Goal: Browse casually: Explore the website without a specific task or goal

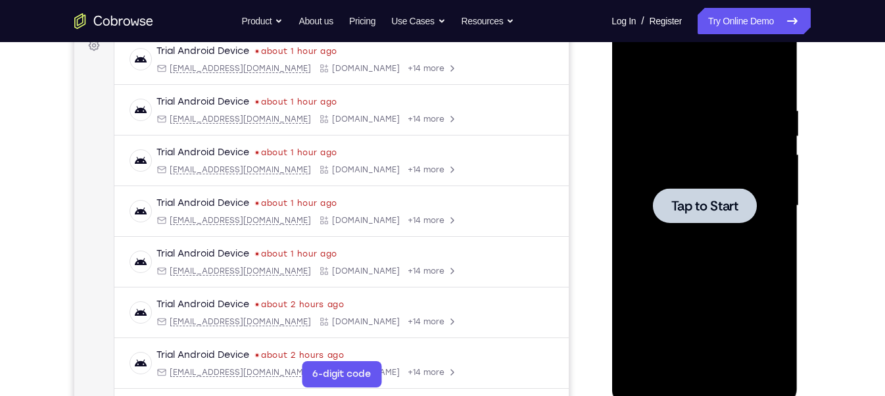
click at [682, 249] on div at bounding box center [704, 206] width 166 height 368
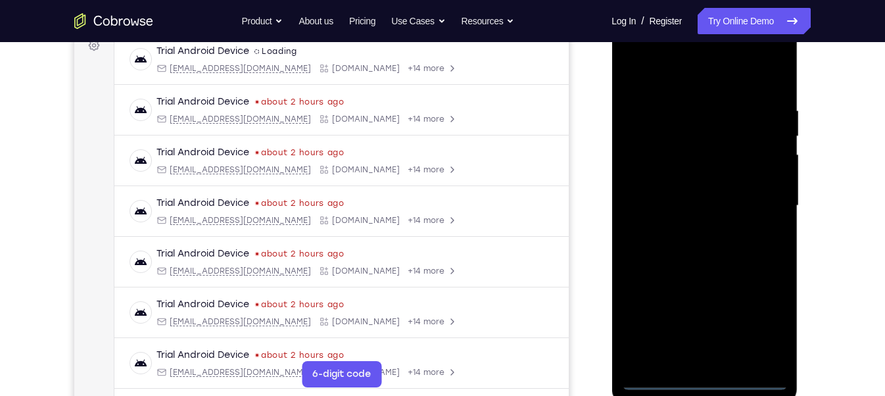
scroll to position [240, 0]
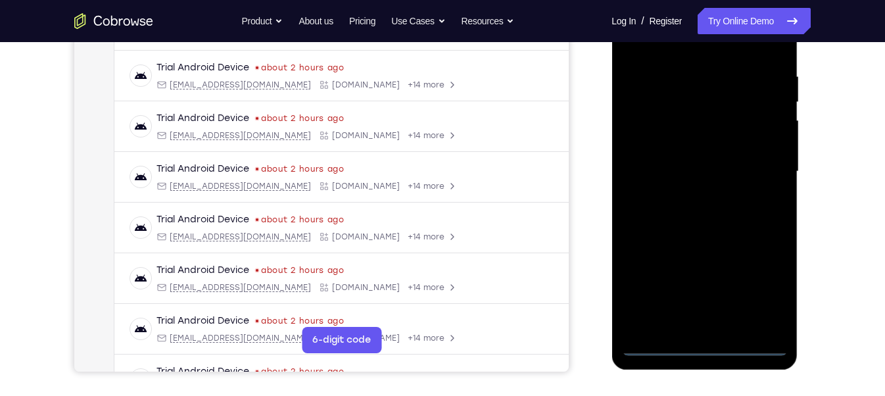
click at [679, 328] on div at bounding box center [704, 172] width 166 height 368
click at [699, 341] on div at bounding box center [704, 172] width 166 height 368
click at [747, 296] on div at bounding box center [704, 172] width 166 height 368
click at [760, 284] on div at bounding box center [704, 172] width 166 height 368
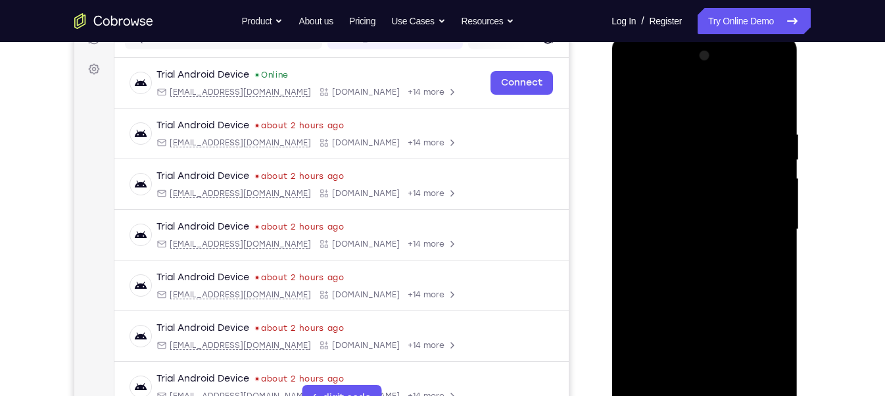
scroll to position [183, 0]
click at [700, 103] on div at bounding box center [704, 228] width 166 height 368
click at [759, 225] on div at bounding box center [704, 228] width 166 height 368
click at [690, 252] on div at bounding box center [704, 228] width 166 height 368
click at [669, 210] on div at bounding box center [704, 228] width 166 height 368
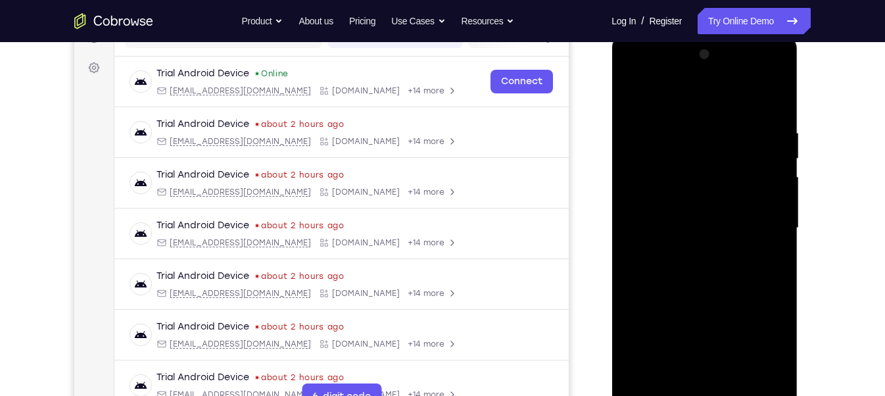
click at [675, 201] on div at bounding box center [704, 228] width 166 height 368
click at [681, 229] on div at bounding box center [704, 228] width 166 height 368
click at [711, 279] on div at bounding box center [704, 228] width 166 height 368
click at [742, 383] on div at bounding box center [704, 228] width 166 height 368
click at [715, 296] on div at bounding box center [704, 228] width 166 height 368
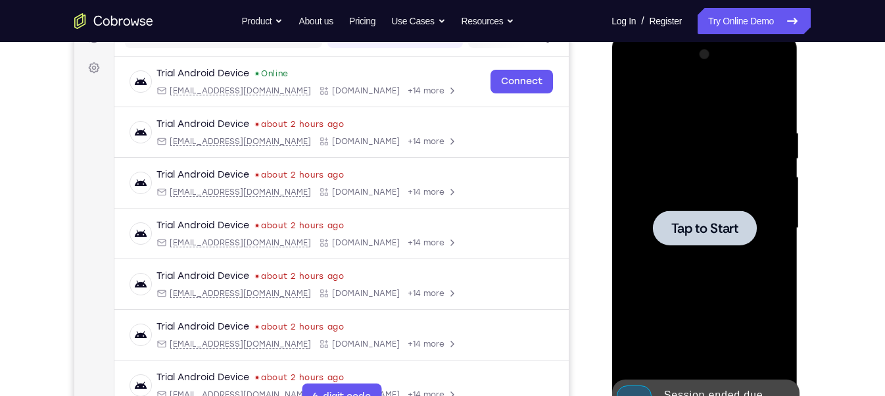
click at [674, 232] on span "Tap to Start" at bounding box center [704, 228] width 67 height 13
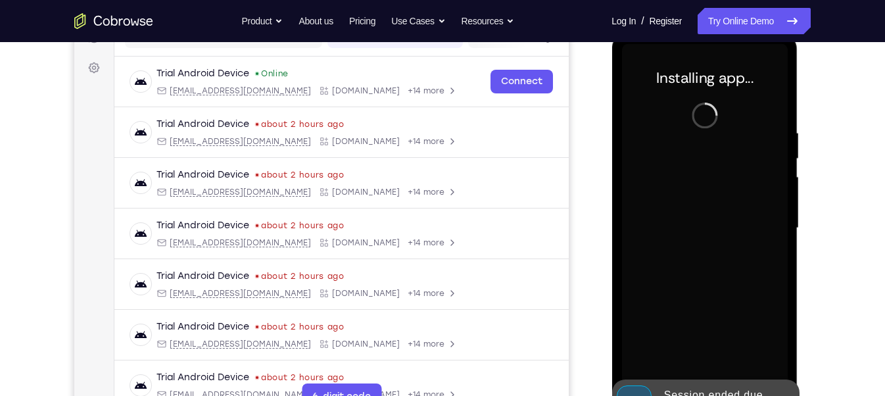
click at [684, 383] on div "Session ended due to inactivity" at bounding box center [715, 403] width 115 height 42
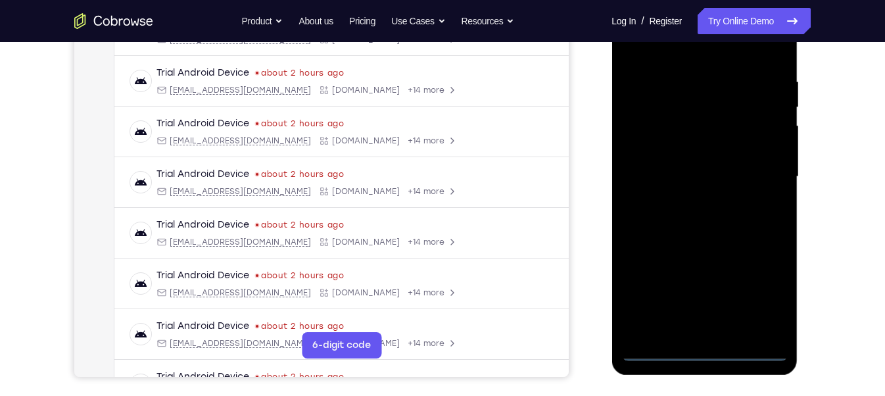
scroll to position [235, 0]
click at [705, 352] on div at bounding box center [704, 177] width 166 height 368
click at [759, 297] on div at bounding box center [704, 177] width 166 height 368
click at [683, 54] on div at bounding box center [704, 177] width 166 height 368
click at [760, 174] on div at bounding box center [704, 177] width 166 height 368
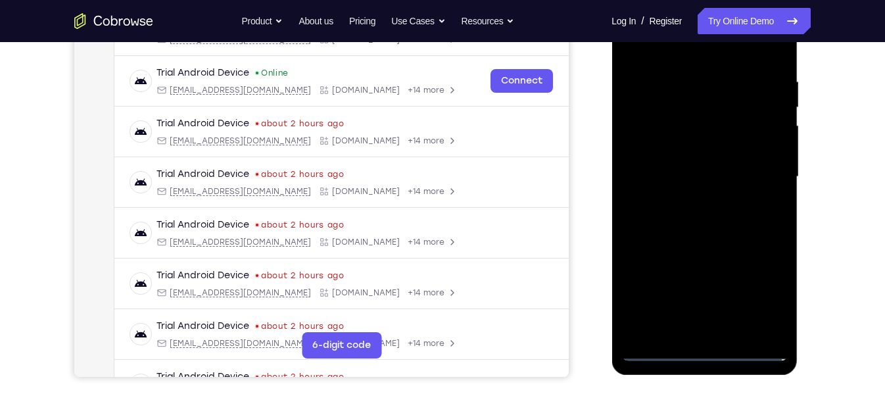
click at [687, 201] on div at bounding box center [704, 177] width 166 height 368
click at [675, 162] on div at bounding box center [704, 177] width 166 height 368
click at [672, 152] on div at bounding box center [704, 177] width 166 height 368
click at [672, 173] on div at bounding box center [704, 177] width 166 height 368
click at [707, 218] on div at bounding box center [704, 177] width 166 height 368
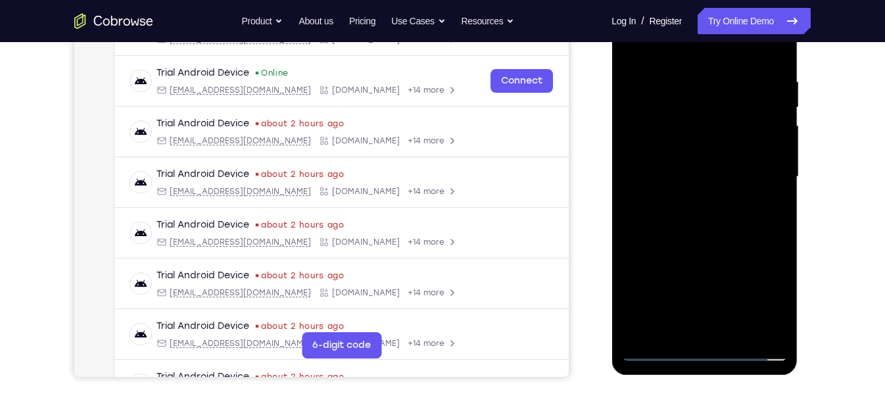
click at [767, 201] on div at bounding box center [704, 177] width 166 height 368
click at [684, 178] on div at bounding box center [704, 177] width 166 height 368
click at [674, 210] on div at bounding box center [704, 177] width 166 height 368
click at [655, 172] on div at bounding box center [704, 177] width 166 height 368
click at [658, 179] on div at bounding box center [704, 177] width 166 height 368
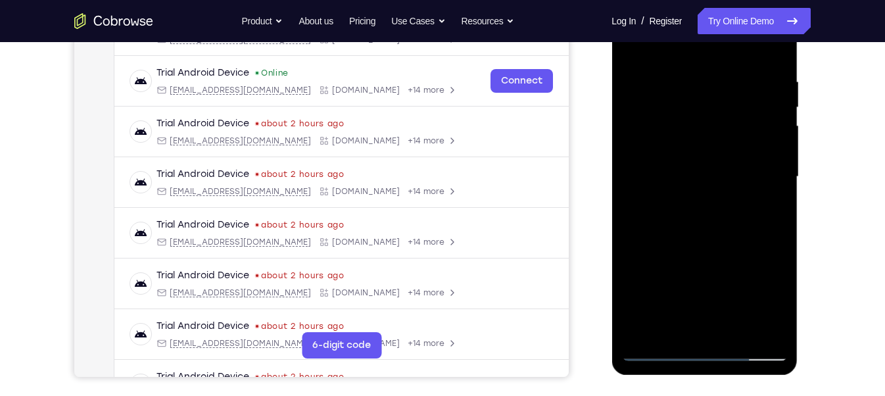
click at [694, 234] on div at bounding box center [704, 177] width 166 height 368
click at [736, 334] on div at bounding box center [704, 177] width 166 height 368
click at [652, 348] on div at bounding box center [704, 177] width 166 height 368
click at [742, 331] on div at bounding box center [704, 177] width 166 height 368
click at [702, 252] on div at bounding box center [704, 177] width 166 height 368
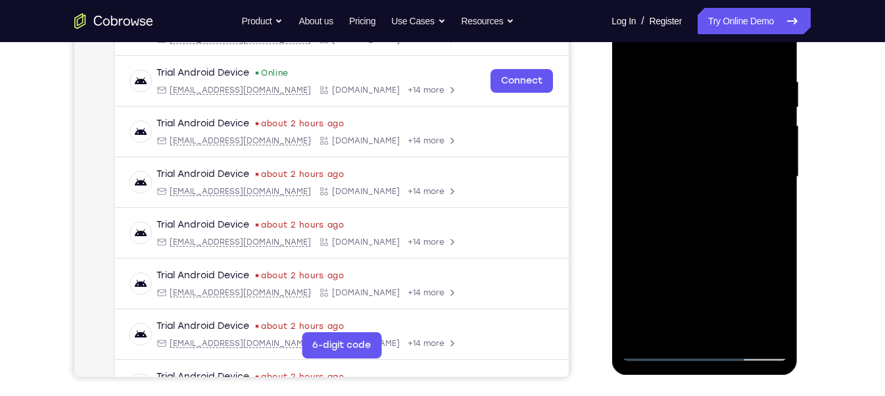
click at [661, 348] on div at bounding box center [704, 177] width 166 height 368
click at [674, 325] on div at bounding box center [704, 177] width 166 height 368
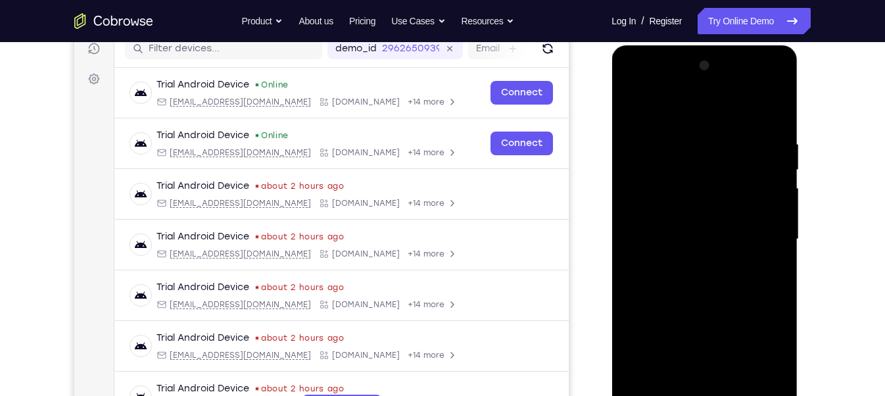
scroll to position [169, 0]
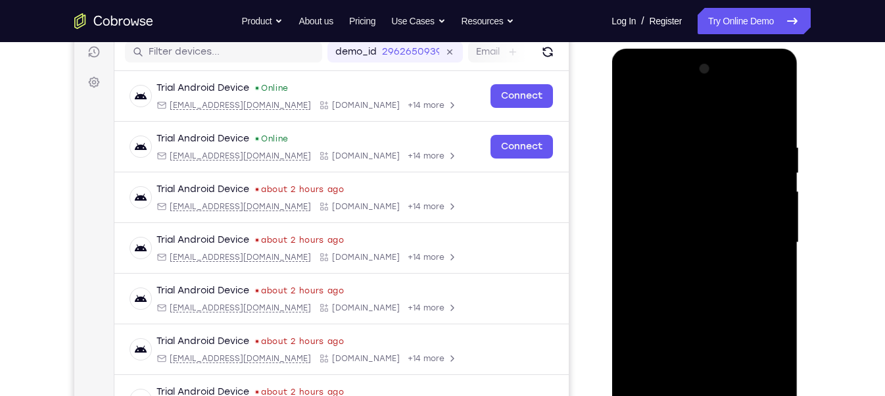
drag, startPoint x: 685, startPoint y: 114, endPoint x: 682, endPoint y: -18, distance: 132.2
click at [682, 49] on html "Online web based iOS Simulators and Android Emulators. Run iPhone, iPad, Mobile…" at bounding box center [704, 246] width 187 height 394
click at [661, 112] on div at bounding box center [704, 243] width 166 height 368
click at [764, 281] on div at bounding box center [704, 243] width 166 height 368
click at [650, 139] on div at bounding box center [704, 243] width 166 height 368
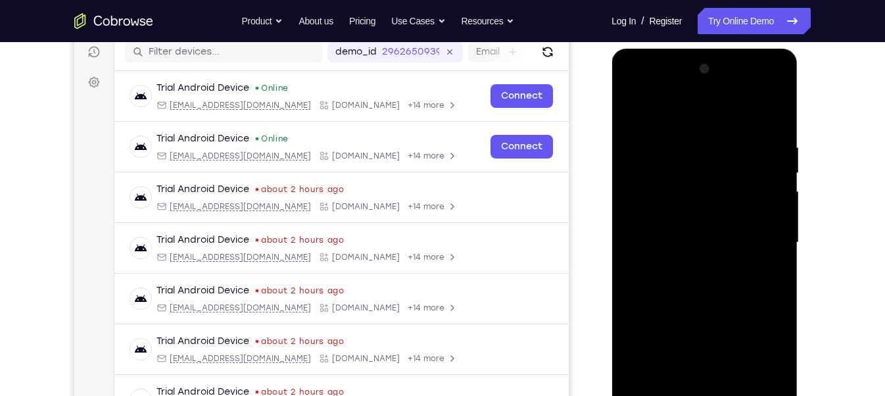
click at [650, 139] on div at bounding box center [704, 243] width 166 height 368
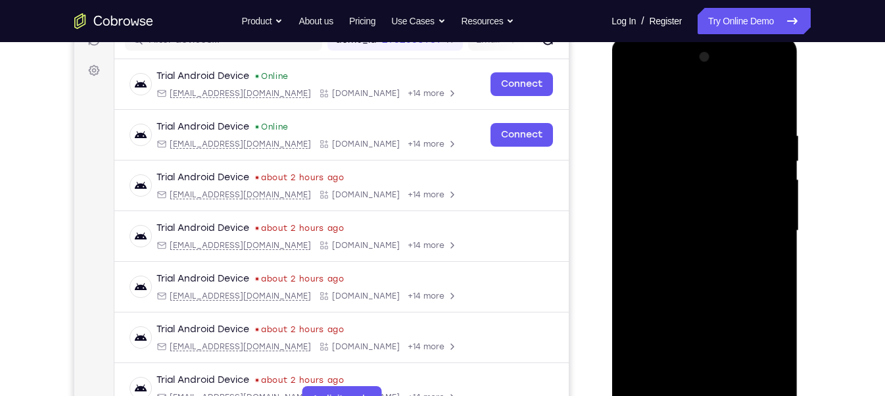
scroll to position [182, 0]
click at [692, 181] on div at bounding box center [704, 229] width 166 height 368
click at [642, 146] on div at bounding box center [704, 229] width 166 height 368
click at [772, 186] on div at bounding box center [704, 229] width 166 height 368
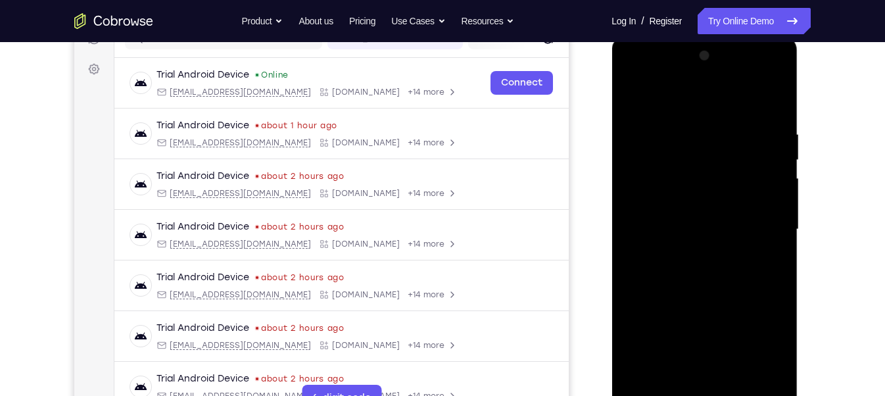
click at [770, 103] on div at bounding box center [704, 229] width 166 height 368
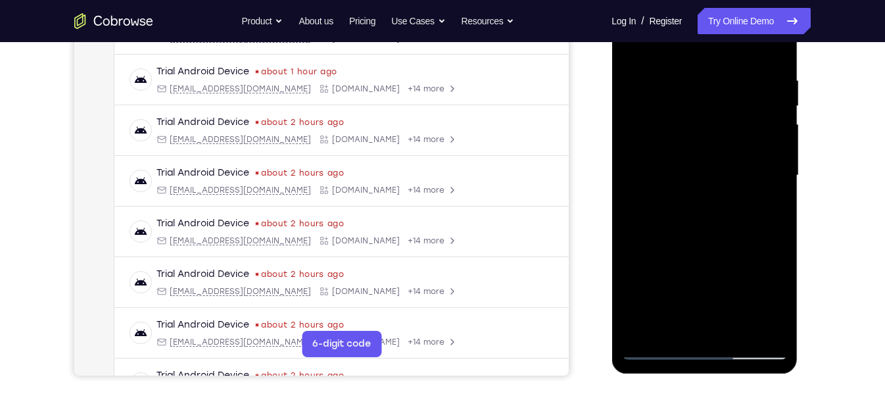
scroll to position [237, 0]
click at [734, 327] on div at bounding box center [704, 174] width 166 height 368
drag, startPoint x: 707, startPoint y: 210, endPoint x: 698, endPoint y: 432, distance: 221.7
click at [698, 375] on html "Online web based iOS Simulators and Android Emulators. Run iPhone, iPad, Mobile…" at bounding box center [704, 177] width 187 height 394
click at [658, 350] on div at bounding box center [704, 174] width 166 height 368
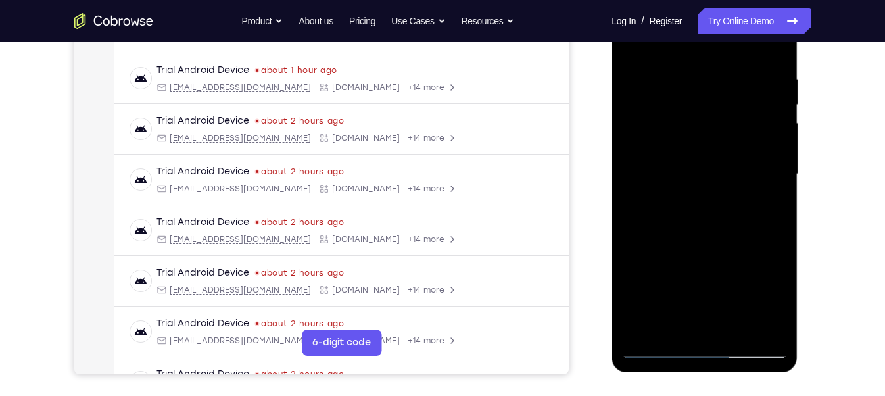
click at [642, 329] on div at bounding box center [704, 174] width 166 height 368
drag, startPoint x: 702, startPoint y: 296, endPoint x: 680, endPoint y: -66, distance: 362.2
click at [680, 0] on html "Online web based iOS Simulators and Android Emulators. Run iPhone, iPad, Mobile…" at bounding box center [704, 177] width 187 height 394
drag, startPoint x: 686, startPoint y: 286, endPoint x: 683, endPoint y: 94, distance: 192.0
click at [683, 94] on div at bounding box center [704, 174] width 166 height 368
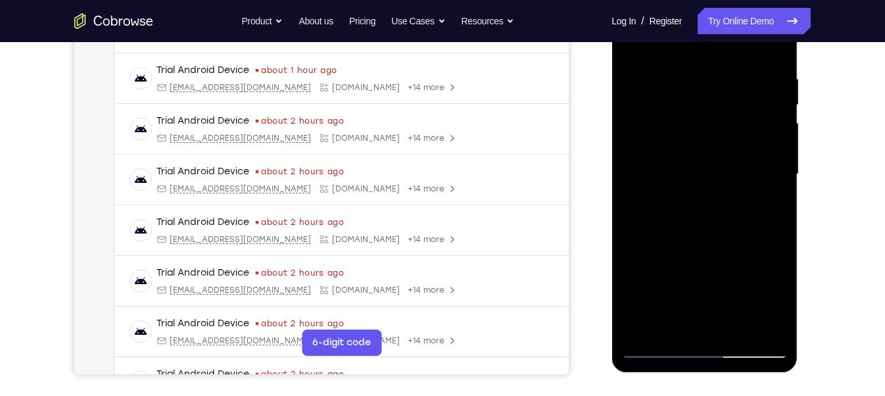
drag, startPoint x: 738, startPoint y: 290, endPoint x: 721, endPoint y: -92, distance: 382.4
click at [721, 0] on html "Online web based iOS Simulators and Android Emulators. Run iPhone, iPad, Mobile…" at bounding box center [704, 177] width 187 height 394
drag, startPoint x: 672, startPoint y: 293, endPoint x: 736, endPoint y: 43, distance: 258.0
click at [736, 43] on div at bounding box center [704, 174] width 166 height 368
drag, startPoint x: 681, startPoint y: 290, endPoint x: 707, endPoint y: -40, distance: 331.0
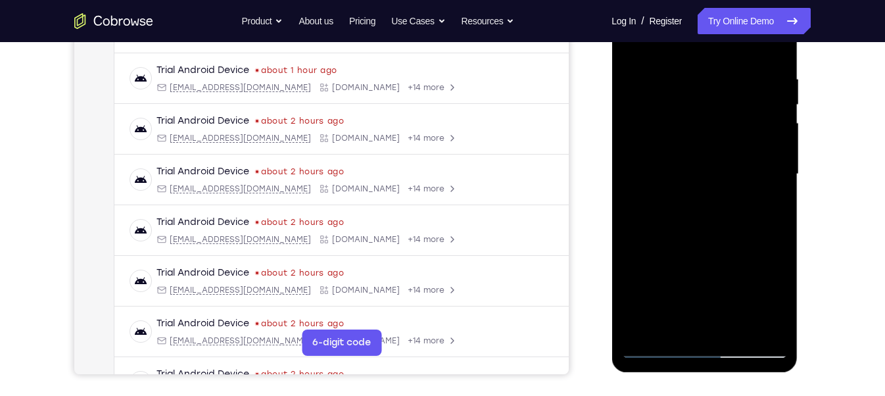
click at [707, 0] on html "Online web based iOS Simulators and Android Emulators. Run iPhone, iPad, Mobile…" at bounding box center [704, 177] width 187 height 394
drag, startPoint x: 702, startPoint y: 305, endPoint x: 719, endPoint y: 43, distance: 262.8
click at [719, 43] on div at bounding box center [704, 174] width 166 height 368
drag, startPoint x: 689, startPoint y: 287, endPoint x: 745, endPoint y: -92, distance: 382.9
click at [745, 0] on html "Online web based iOS Simulators and Android Emulators. Run iPhone, iPad, Mobile…" at bounding box center [704, 177] width 187 height 394
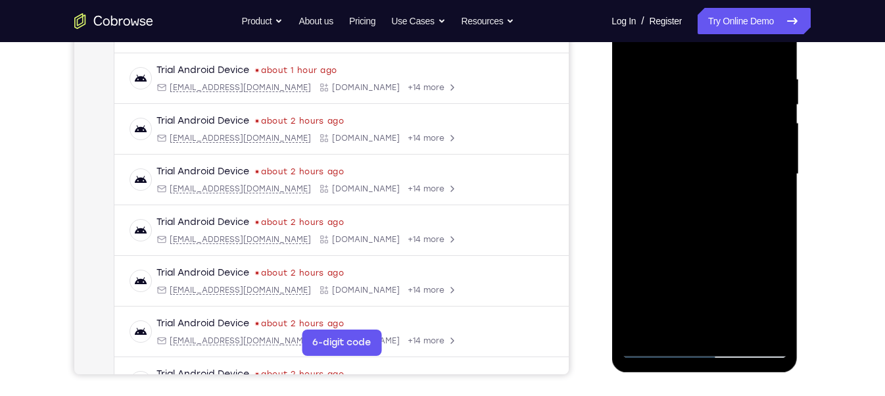
drag, startPoint x: 696, startPoint y: 279, endPoint x: 687, endPoint y: 313, distance: 34.8
click at [687, 313] on div at bounding box center [704, 174] width 166 height 368
drag, startPoint x: 691, startPoint y: 280, endPoint x: 685, endPoint y: -74, distance: 353.7
click at [685, 0] on html "Online web based iOS Simulators and Android Emulators. Run iPhone, iPad, Mobile…" at bounding box center [704, 177] width 187 height 394
drag, startPoint x: 711, startPoint y: 302, endPoint x: 692, endPoint y: 109, distance: 194.2
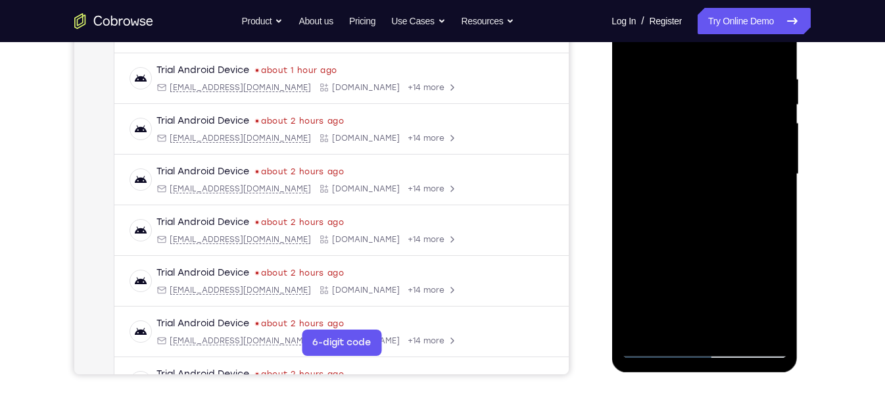
click at [692, 109] on div at bounding box center [704, 174] width 166 height 368
drag, startPoint x: 740, startPoint y: 256, endPoint x: 762, endPoint y: 141, distance: 117.2
click at [762, 141] on div at bounding box center [704, 174] width 166 height 368
drag, startPoint x: 694, startPoint y: 232, endPoint x: 707, endPoint y: 37, distance: 195.0
click at [707, 37] on div at bounding box center [704, 174] width 166 height 368
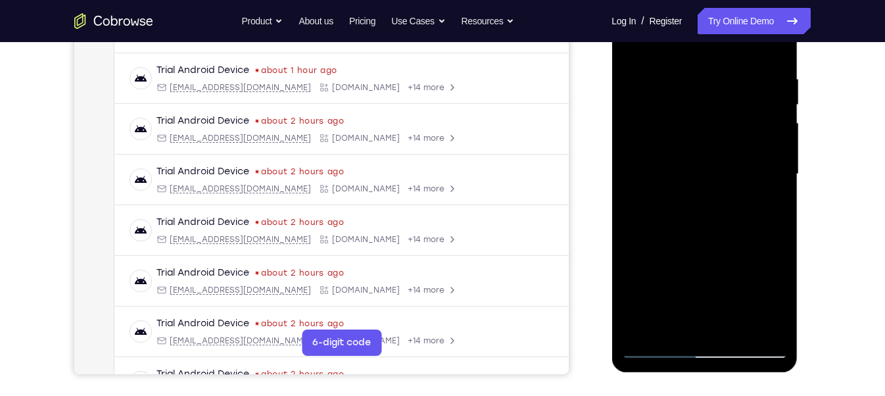
drag, startPoint x: 744, startPoint y: 281, endPoint x: 726, endPoint y: 105, distance: 176.4
click at [726, 105] on div at bounding box center [704, 174] width 166 height 368
drag, startPoint x: 728, startPoint y: 273, endPoint x: 705, endPoint y: 166, distance: 109.6
click at [705, 166] on div at bounding box center [704, 174] width 166 height 368
drag, startPoint x: 673, startPoint y: 283, endPoint x: 693, endPoint y: 111, distance: 172.7
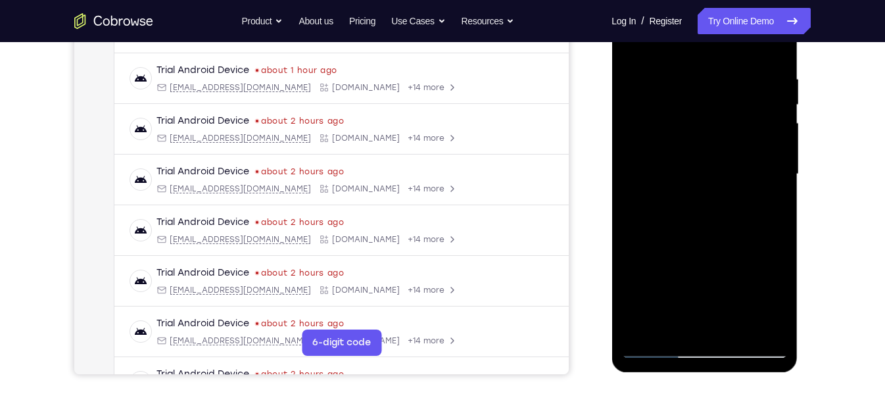
click at [693, 111] on div at bounding box center [704, 174] width 166 height 368
drag, startPoint x: 698, startPoint y: 274, endPoint x: 702, endPoint y: 113, distance: 161.1
click at [702, 113] on div at bounding box center [704, 174] width 166 height 368
drag, startPoint x: 698, startPoint y: 195, endPoint x: 711, endPoint y: 110, distance: 86.4
click at [711, 110] on div at bounding box center [704, 174] width 166 height 368
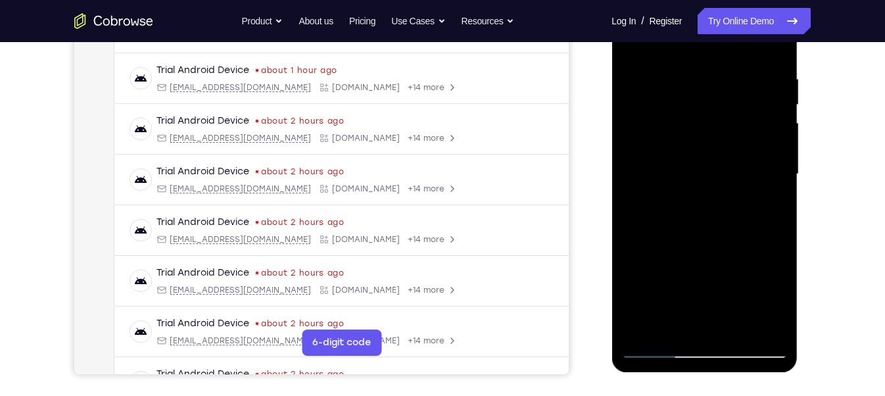
drag, startPoint x: 694, startPoint y: 250, endPoint x: 701, endPoint y: 191, distance: 59.6
click at [701, 191] on div at bounding box center [704, 174] width 166 height 368
click at [775, 167] on div at bounding box center [704, 174] width 166 height 368
drag, startPoint x: 705, startPoint y: 240, endPoint x: 692, endPoint y: 19, distance: 221.3
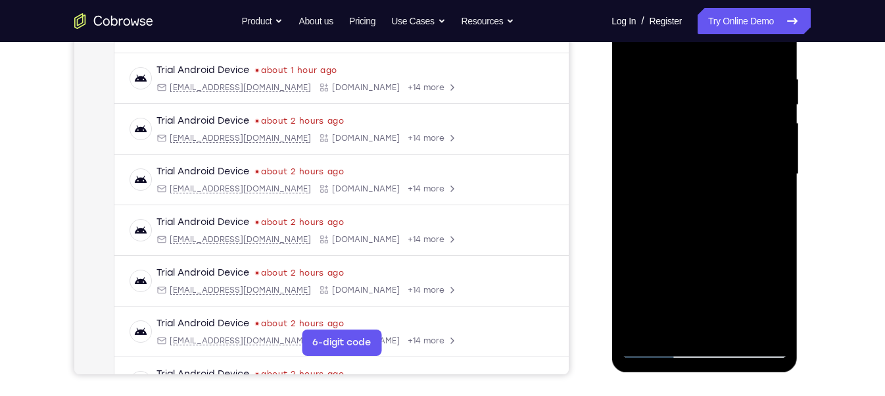
click at [692, 19] on div at bounding box center [704, 174] width 166 height 368
drag, startPoint x: 730, startPoint y: 267, endPoint x: 726, endPoint y: 7, distance: 259.7
click at [726, 7] on div at bounding box center [704, 174] width 166 height 368
drag, startPoint x: 713, startPoint y: 257, endPoint x: 710, endPoint y: 139, distance: 117.7
click at [710, 139] on div at bounding box center [704, 174] width 166 height 368
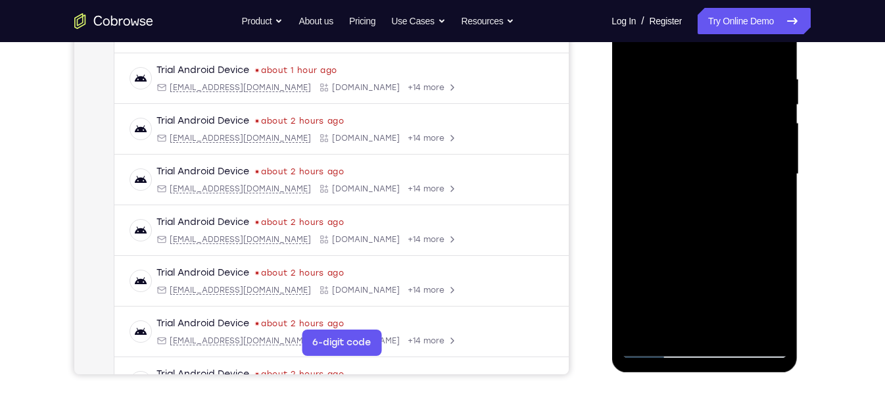
drag, startPoint x: 703, startPoint y: 268, endPoint x: 707, endPoint y: 77, distance: 191.3
click at [707, 77] on div at bounding box center [704, 174] width 166 height 368
drag, startPoint x: 713, startPoint y: 278, endPoint x: 729, endPoint y: 77, distance: 201.8
click at [729, 77] on div at bounding box center [704, 174] width 166 height 368
drag, startPoint x: 696, startPoint y: 275, endPoint x: 704, endPoint y: 54, distance: 221.0
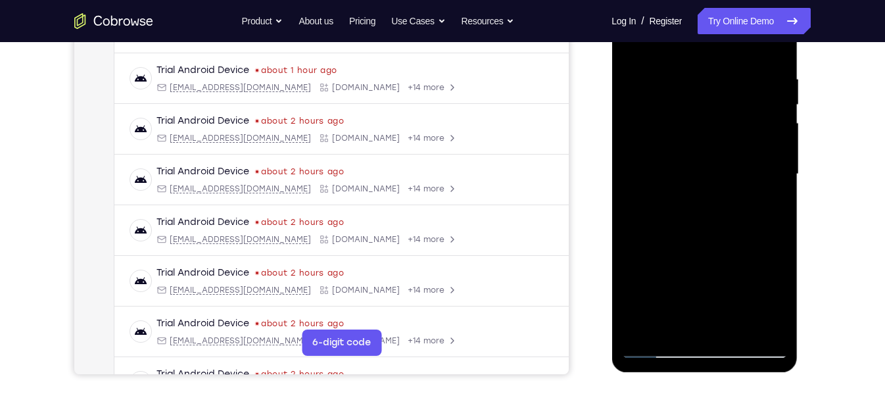
click at [704, 54] on div at bounding box center [704, 174] width 166 height 368
drag, startPoint x: 720, startPoint y: 284, endPoint x: 713, endPoint y: 38, distance: 246.0
click at [713, 38] on div at bounding box center [704, 174] width 166 height 368
drag, startPoint x: 708, startPoint y: 250, endPoint x: 682, endPoint y: 52, distance: 199.6
click at [682, 52] on div at bounding box center [704, 174] width 166 height 368
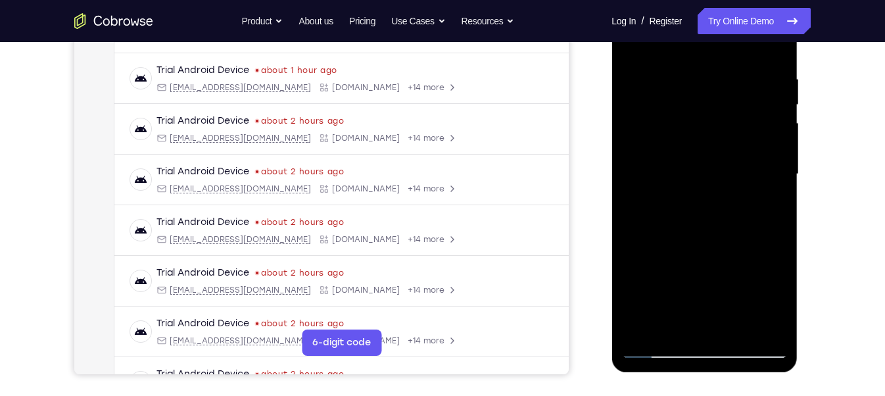
drag, startPoint x: 690, startPoint y: 291, endPoint x: 702, endPoint y: 85, distance: 206.1
click at [702, 85] on div at bounding box center [704, 174] width 166 height 368
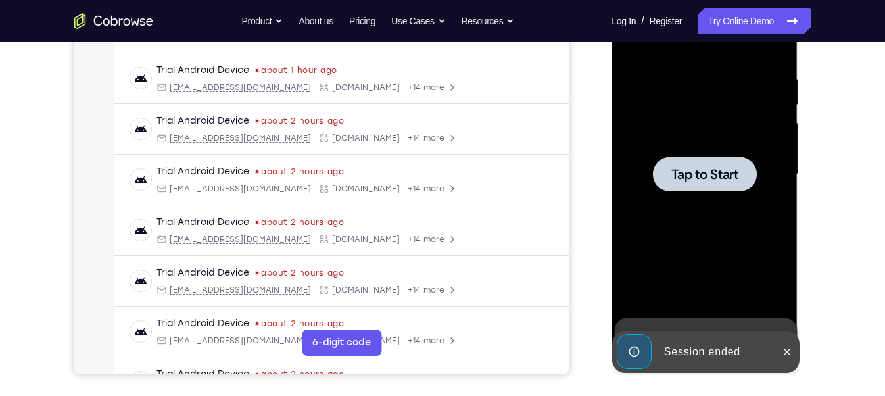
click at [716, 173] on span "Tap to Start" at bounding box center [704, 174] width 67 height 13
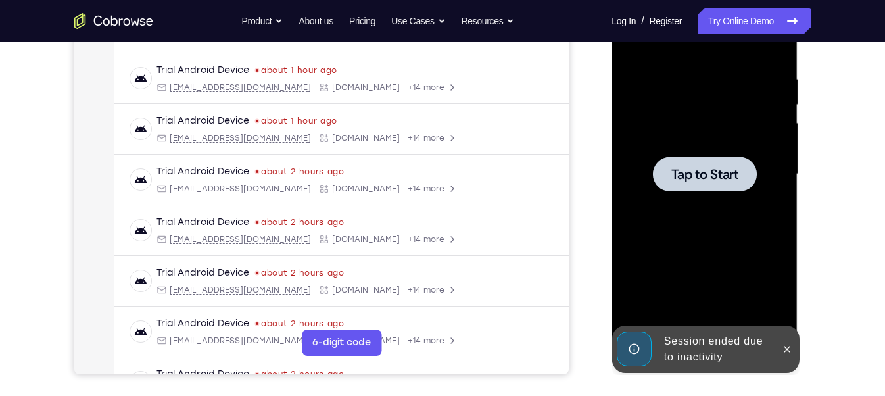
click at [655, 243] on div at bounding box center [704, 174] width 166 height 368
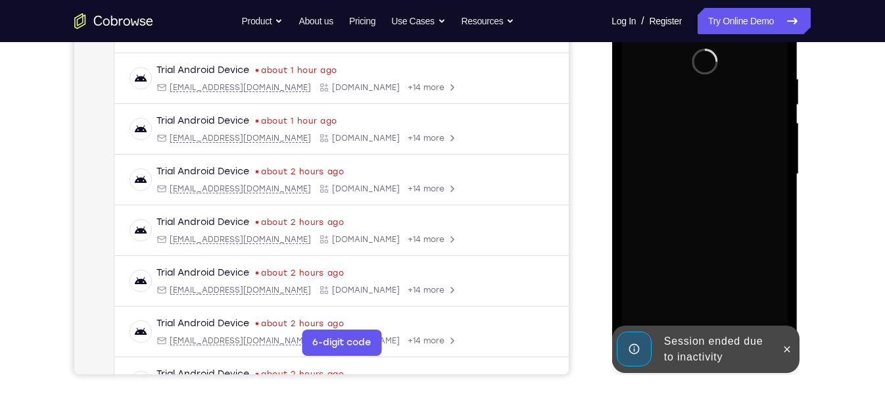
click at [705, 360] on div "Session ended due to inactivity" at bounding box center [715, 349] width 115 height 42
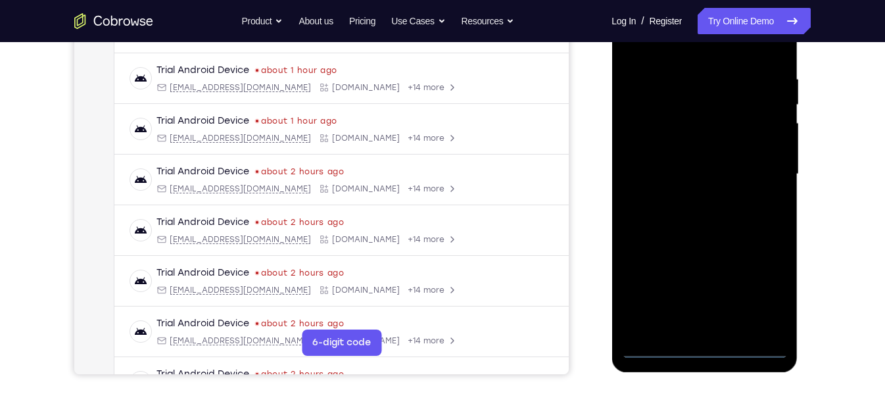
click at [707, 356] on div at bounding box center [704, 174] width 166 height 368
click at [764, 297] on div at bounding box center [704, 174] width 166 height 368
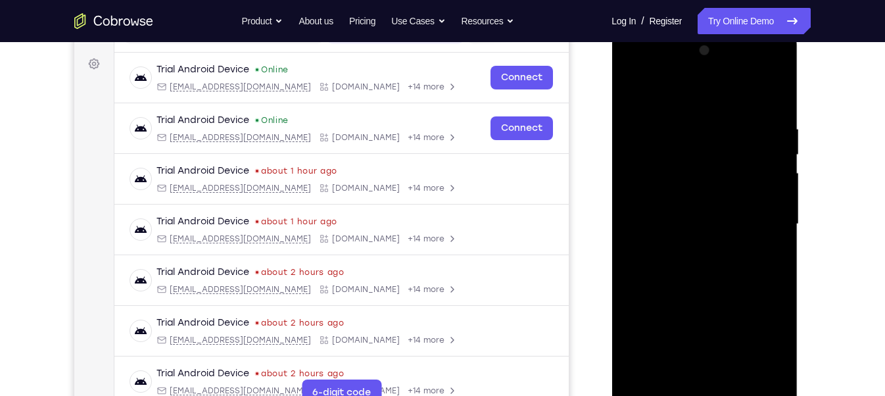
scroll to position [189, 0]
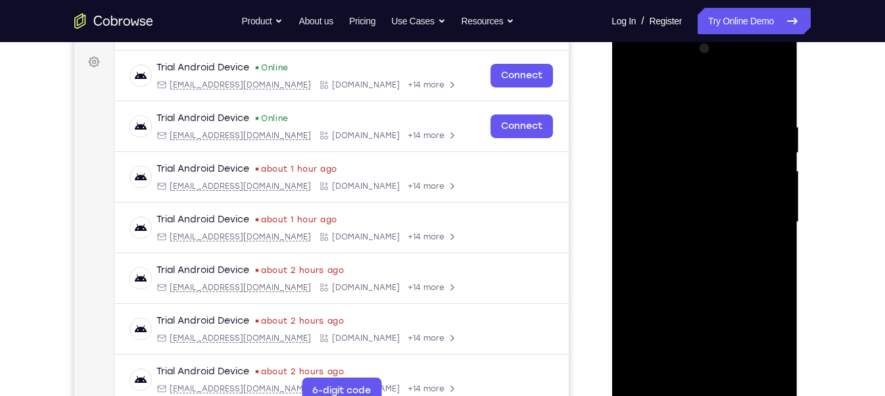
click at [667, 96] on div at bounding box center [704, 222] width 166 height 368
click at [767, 217] on div at bounding box center [704, 222] width 166 height 368
click at [690, 241] on div at bounding box center [704, 222] width 166 height 368
click at [677, 206] on div at bounding box center [704, 222] width 166 height 368
click at [672, 192] on div at bounding box center [704, 222] width 166 height 368
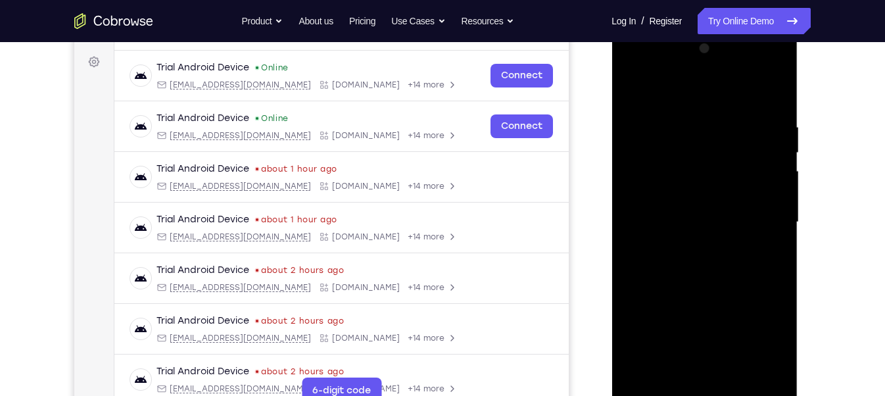
click at [674, 225] on div at bounding box center [704, 222] width 166 height 368
click at [728, 267] on div at bounding box center [704, 222] width 166 height 368
drag, startPoint x: 661, startPoint y: 89, endPoint x: 663, endPoint y: 17, distance: 72.4
click at [663, 28] on html "Online web based iOS Simulators and Android Emulators. Run iPhone, iPad, Mobile…" at bounding box center [704, 225] width 187 height 394
drag, startPoint x: 689, startPoint y: 93, endPoint x: 677, endPoint y: 23, distance: 71.3
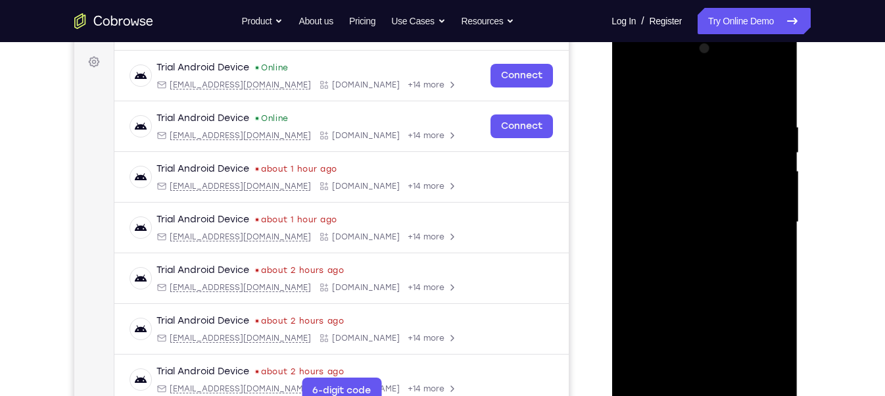
click at [677, 28] on html "Online web based iOS Simulators and Android Emulators. Run iPhone, iPad, Mobile…" at bounding box center [704, 225] width 187 height 394
click at [711, 274] on div at bounding box center [704, 222] width 166 height 368
click at [736, 382] on div at bounding box center [704, 222] width 166 height 368
click at [698, 286] on div at bounding box center [704, 222] width 166 height 368
drag, startPoint x: 670, startPoint y: 335, endPoint x: 664, endPoint y: 293, distance: 42.5
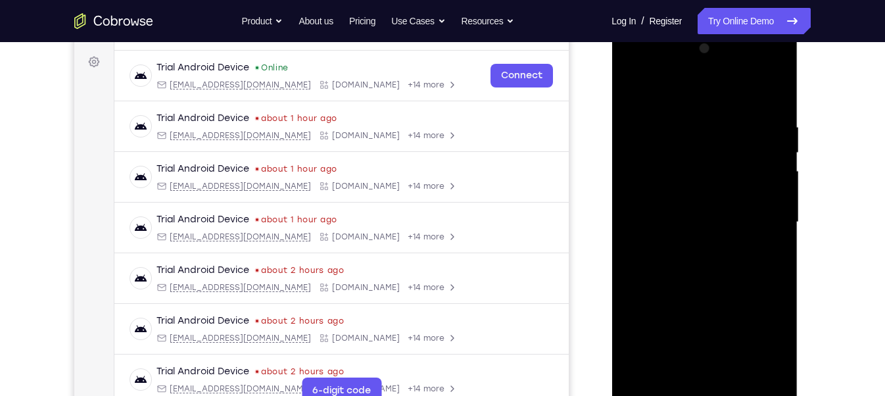
click at [664, 293] on div at bounding box center [704, 222] width 166 height 368
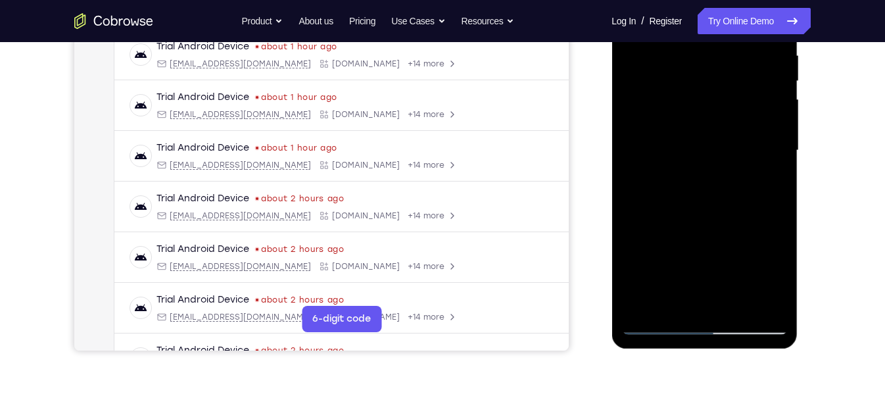
scroll to position [236, 0]
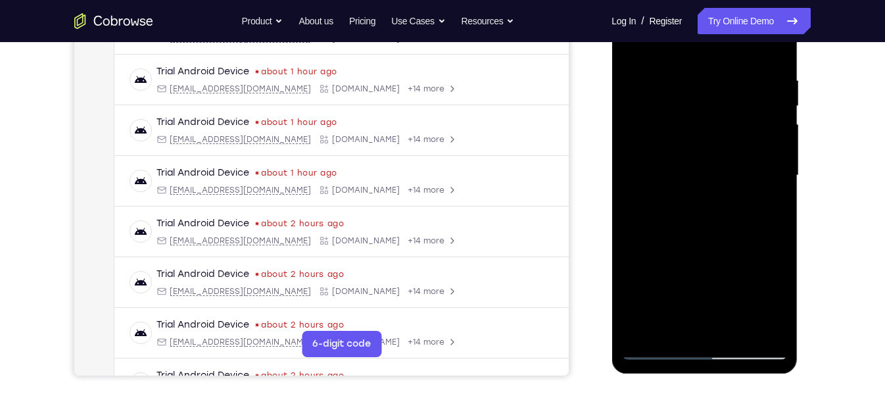
click at [653, 356] on div at bounding box center [704, 175] width 166 height 368
drag, startPoint x: 693, startPoint y: 292, endPoint x: 709, endPoint y: -93, distance: 384.9
click at [709, 0] on html "Online web based iOS Simulators and Android Emulators. Run iPhone, iPad, Mobile…" at bounding box center [704, 179] width 187 height 394
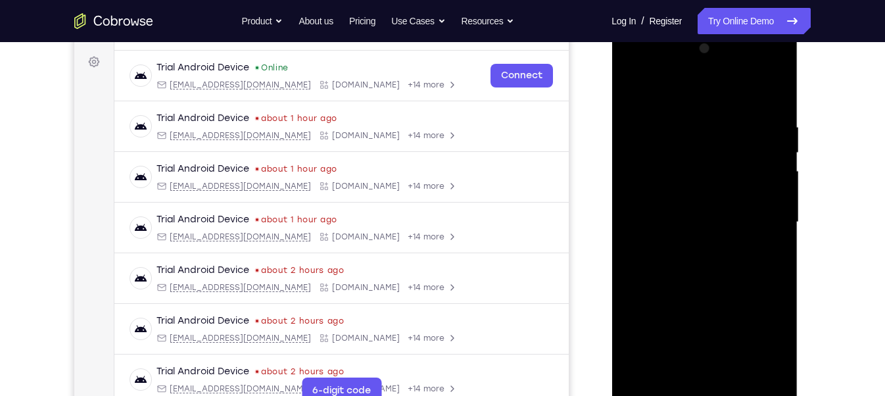
scroll to position [189, 0]
drag, startPoint x: 756, startPoint y: 339, endPoint x: 709, endPoint y: 57, distance: 285.9
click at [709, 57] on div at bounding box center [704, 222] width 166 height 368
drag, startPoint x: 728, startPoint y: 321, endPoint x: 742, endPoint y: 153, distance: 169.5
click at [742, 153] on div at bounding box center [704, 222] width 166 height 368
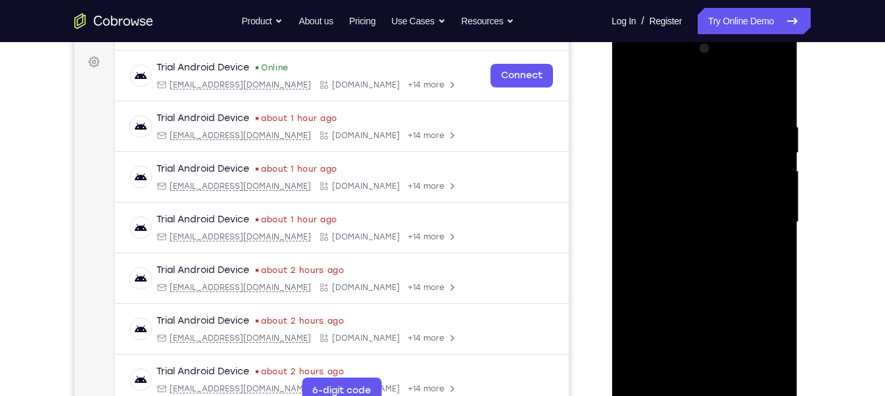
drag, startPoint x: 685, startPoint y: 313, endPoint x: 665, endPoint y: -93, distance: 406.1
click at [665, 28] on html "Online web based iOS Simulators and Android Emulators. Run iPhone, iPad, Mobile…" at bounding box center [704, 225] width 187 height 394
drag, startPoint x: 703, startPoint y: 314, endPoint x: 695, endPoint y: 157, distance: 157.4
click at [695, 157] on div at bounding box center [704, 222] width 166 height 368
drag, startPoint x: 690, startPoint y: 311, endPoint x: 699, endPoint y: 249, distance: 62.5
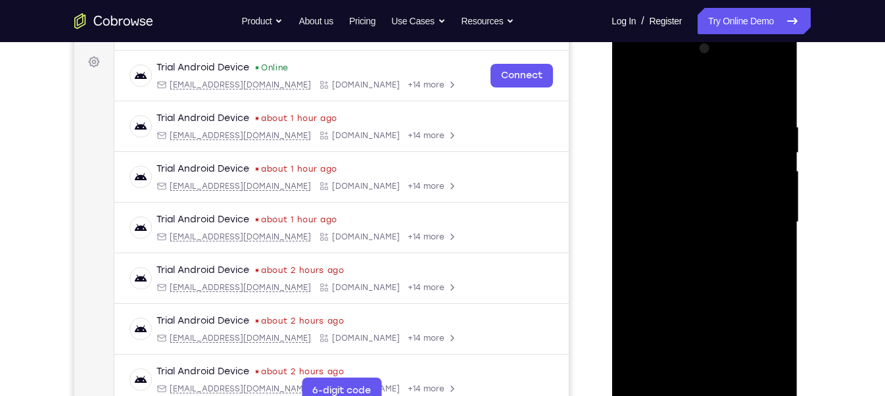
click at [699, 249] on div at bounding box center [704, 222] width 166 height 368
click at [781, 234] on div at bounding box center [704, 222] width 166 height 368
click at [781, 235] on div at bounding box center [704, 222] width 166 height 368
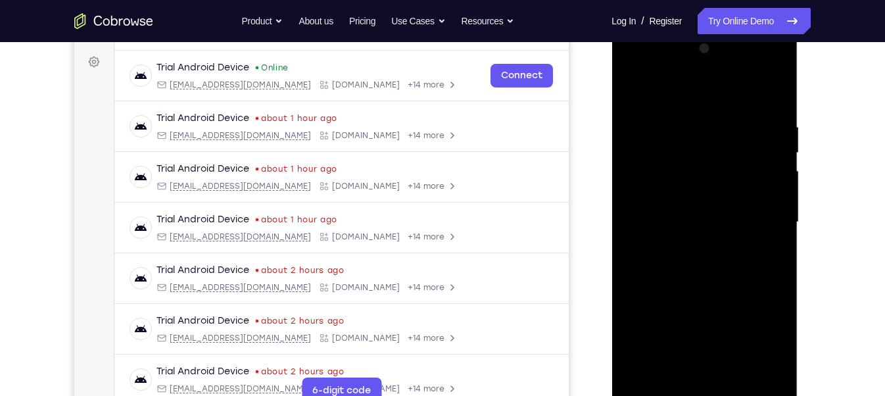
click at [642, 379] on div at bounding box center [704, 222] width 166 height 368
drag, startPoint x: 702, startPoint y: 319, endPoint x: 686, endPoint y: -5, distance: 323.8
click at [686, 28] on html "Online web based iOS Simulators and Android Emulators. Run iPhone, iPad, Mobile…" at bounding box center [704, 225] width 187 height 394
drag, startPoint x: 692, startPoint y: 340, endPoint x: 713, endPoint y: -41, distance: 381.9
click at [713, 28] on html "Online web based iOS Simulators and Android Emulators. Run iPhone, iPad, Mobile…" at bounding box center [704, 225] width 187 height 394
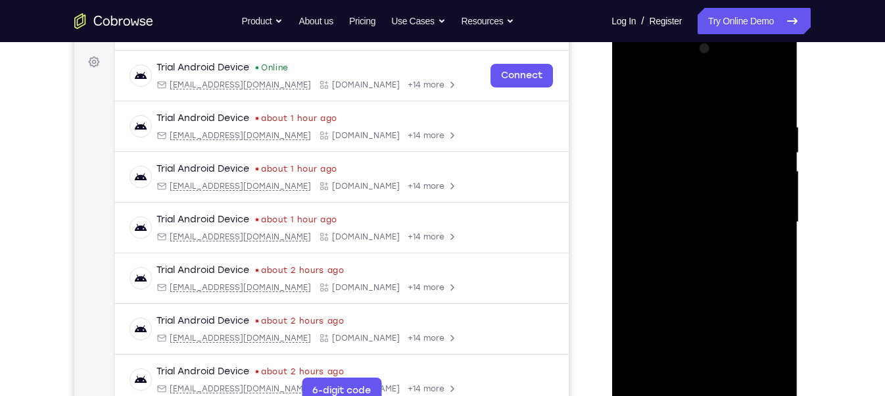
drag, startPoint x: 700, startPoint y: 348, endPoint x: 683, endPoint y: -34, distance: 383.0
click at [683, 28] on html "Online web based iOS Simulators and Android Emulators. Run iPhone, iPad, Mobile…" at bounding box center [704, 225] width 187 height 394
drag, startPoint x: 675, startPoint y: 354, endPoint x: 682, endPoint y: 108, distance: 246.0
click at [682, 108] on div at bounding box center [704, 222] width 166 height 368
drag, startPoint x: 689, startPoint y: 321, endPoint x: 659, endPoint y: -93, distance: 415.3
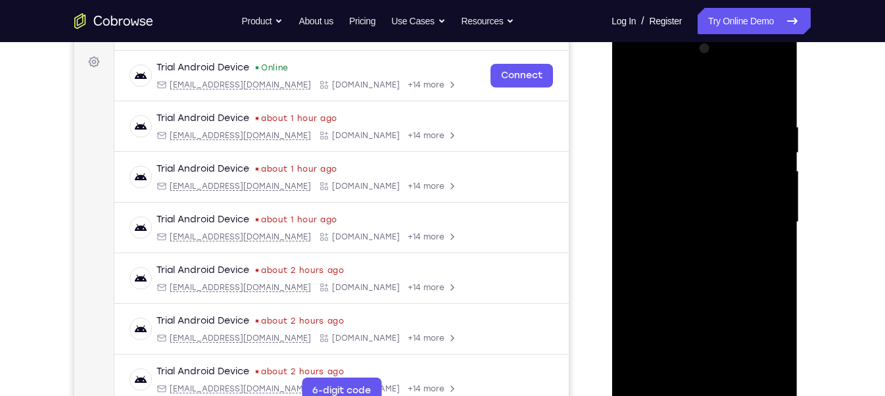
click at [659, 28] on html "Online web based iOS Simulators and Android Emulators. Run iPhone, iPad, Mobile…" at bounding box center [704, 225] width 187 height 394
drag, startPoint x: 708, startPoint y: 317, endPoint x: 711, endPoint y: 235, distance: 82.2
click at [711, 235] on div at bounding box center [704, 222] width 166 height 368
click at [737, 376] on div at bounding box center [704, 222] width 166 height 368
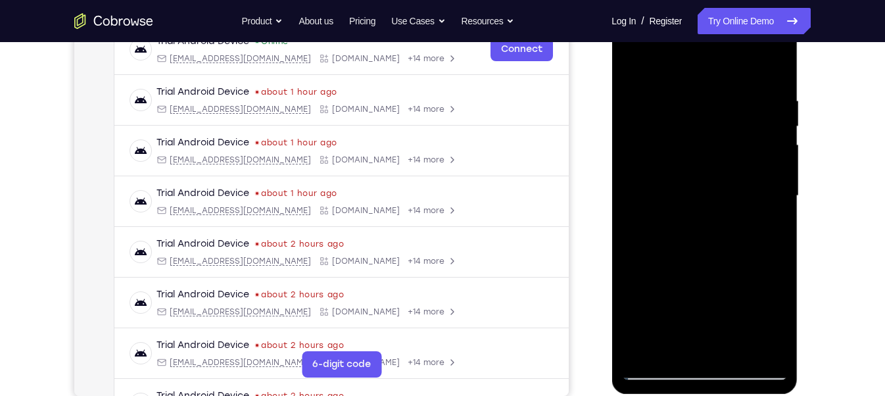
scroll to position [219, 0]
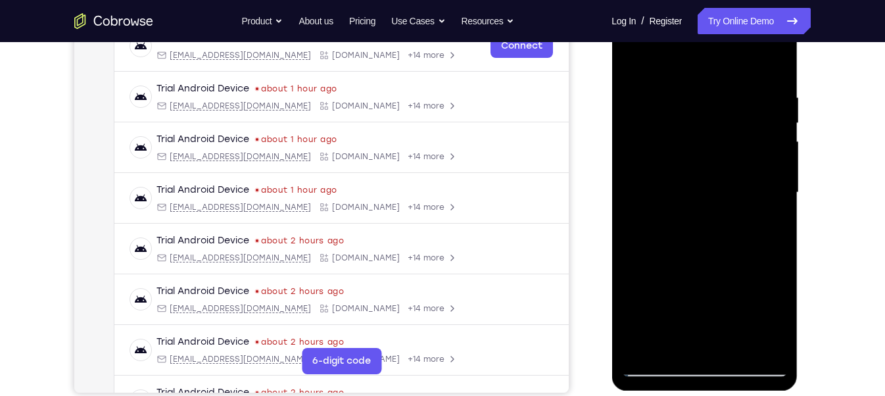
click at [659, 369] on div at bounding box center [704, 193] width 166 height 368
drag, startPoint x: 694, startPoint y: 309, endPoint x: 687, endPoint y: 7, distance: 301.8
click at [687, 9] on div at bounding box center [704, 193] width 166 height 368
